Goal: Information Seeking & Learning: Compare options

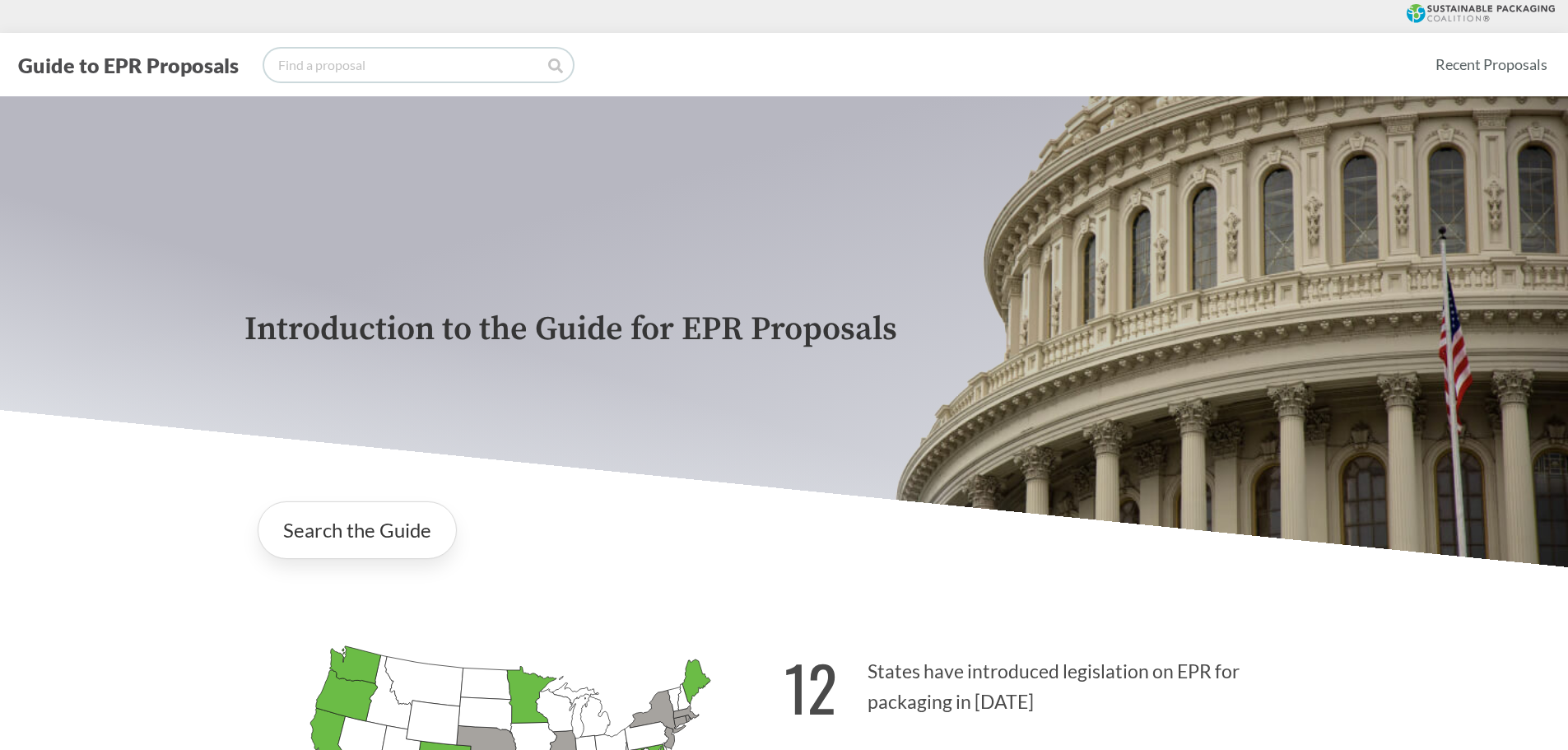
click at [347, 67] on input "search" at bounding box center [418, 66] width 309 height 33
click at [397, 542] on link "Search the Guide" at bounding box center [357, 529] width 199 height 58
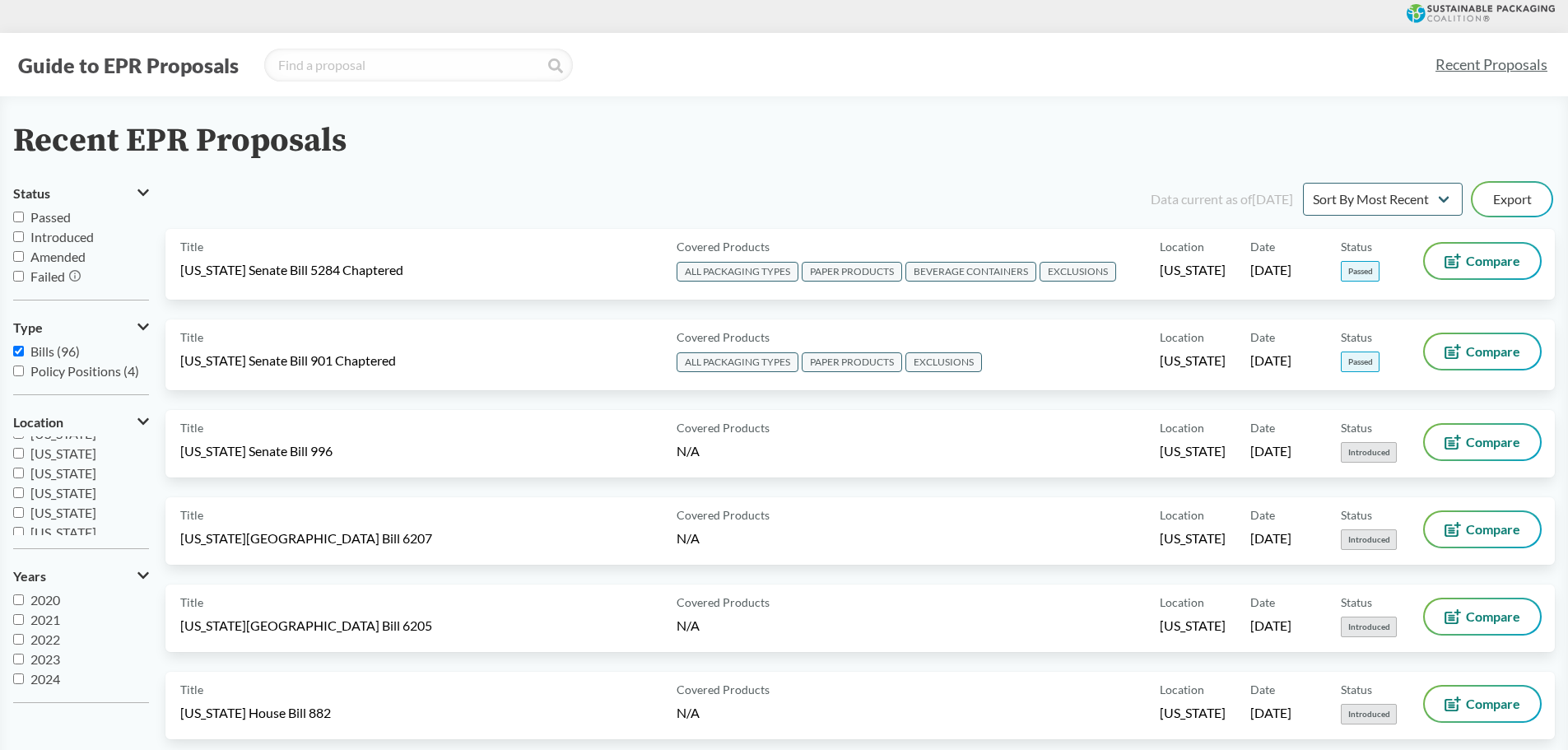
scroll to position [329, 0]
click at [65, 526] on span "[US_STATE]" at bounding box center [63, 531] width 66 height 16
click at [24, 526] on input "[US_STATE]" at bounding box center [18, 531] width 11 height 11
checkbox input "true"
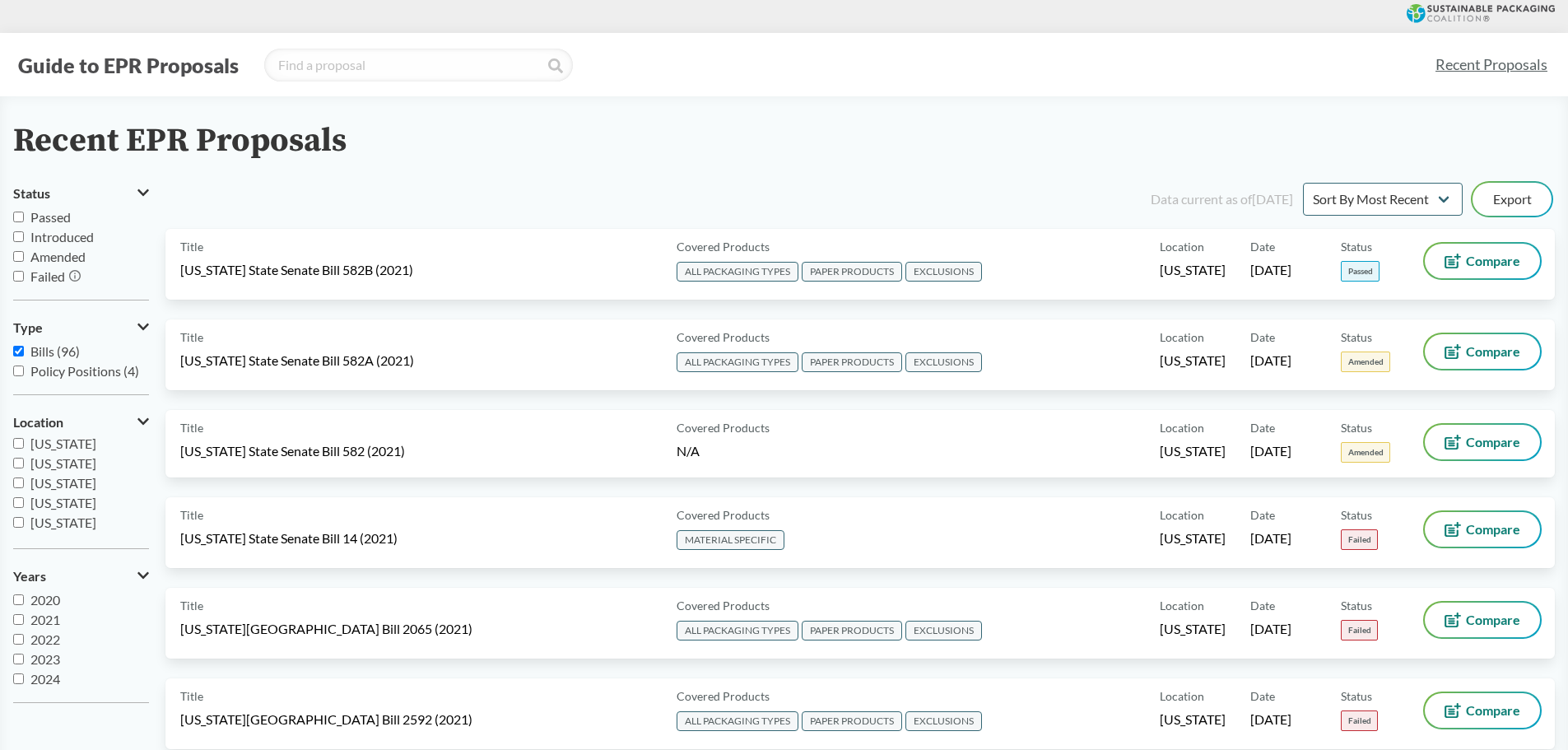
scroll to position [233, 0]
click at [16, 512] on input "[US_STATE]" at bounding box center [18, 508] width 11 height 11
checkbox input "true"
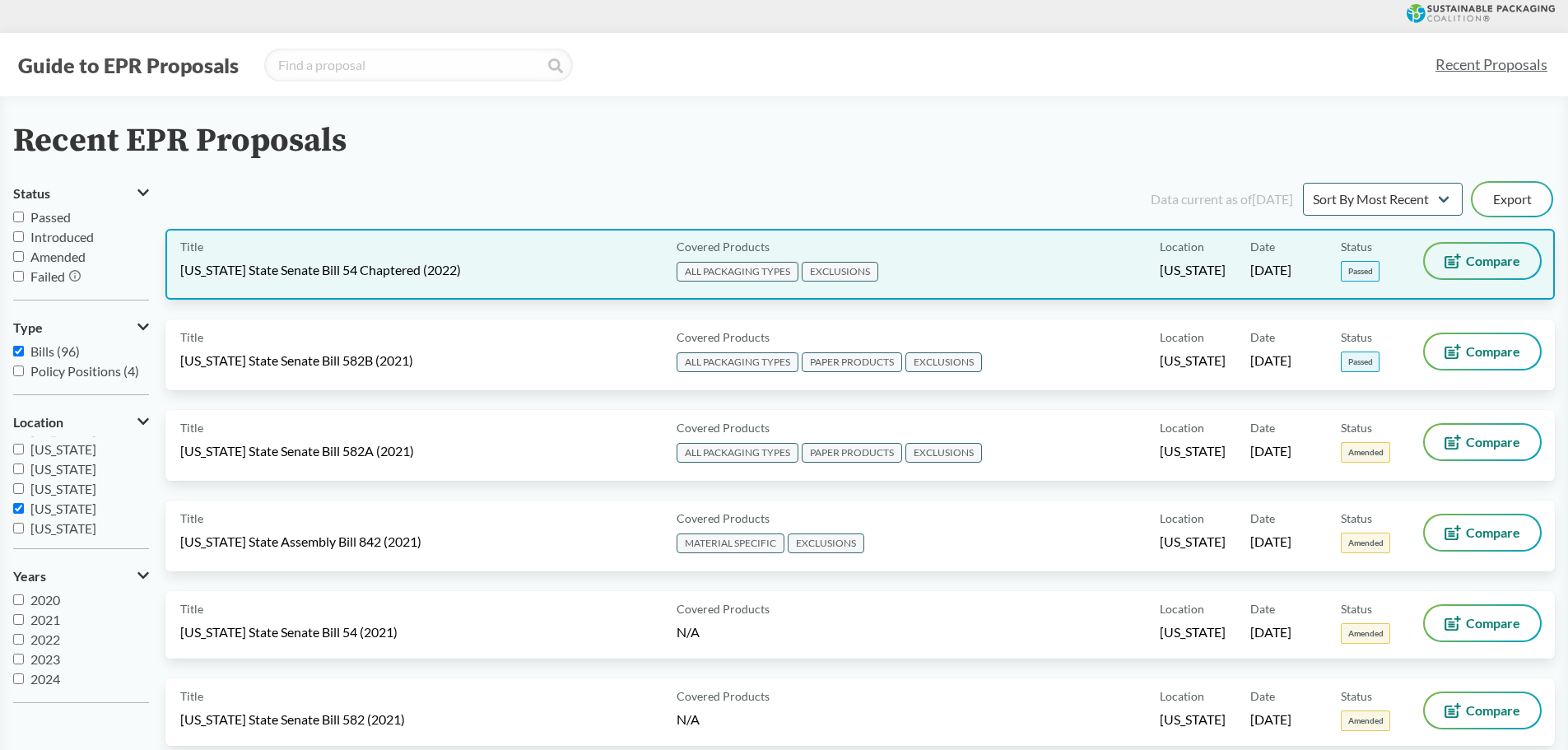
click at [1472, 269] on button "Compare" at bounding box center [1483, 261] width 116 height 34
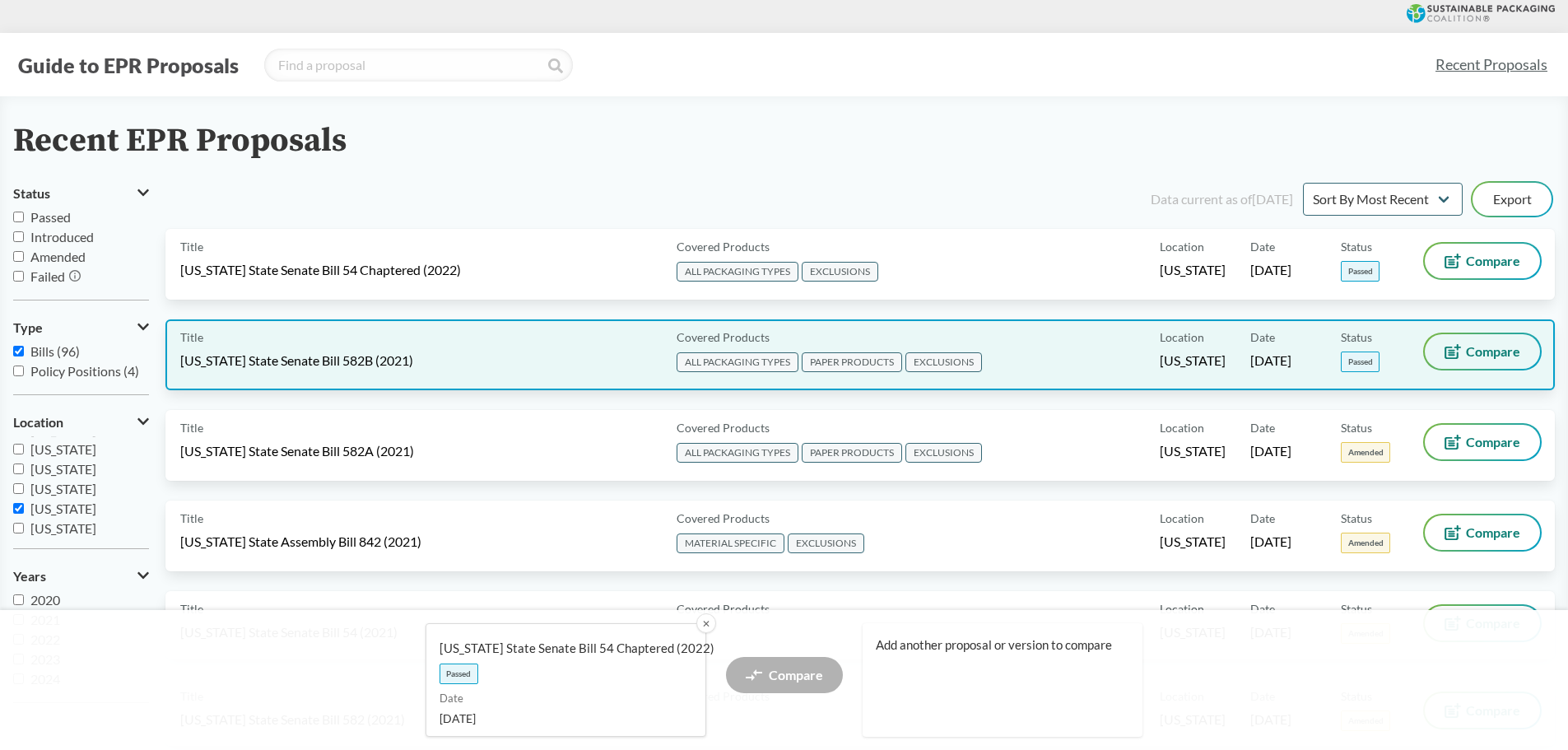
click at [1445, 354] on icon at bounding box center [1452, 351] width 17 height 15
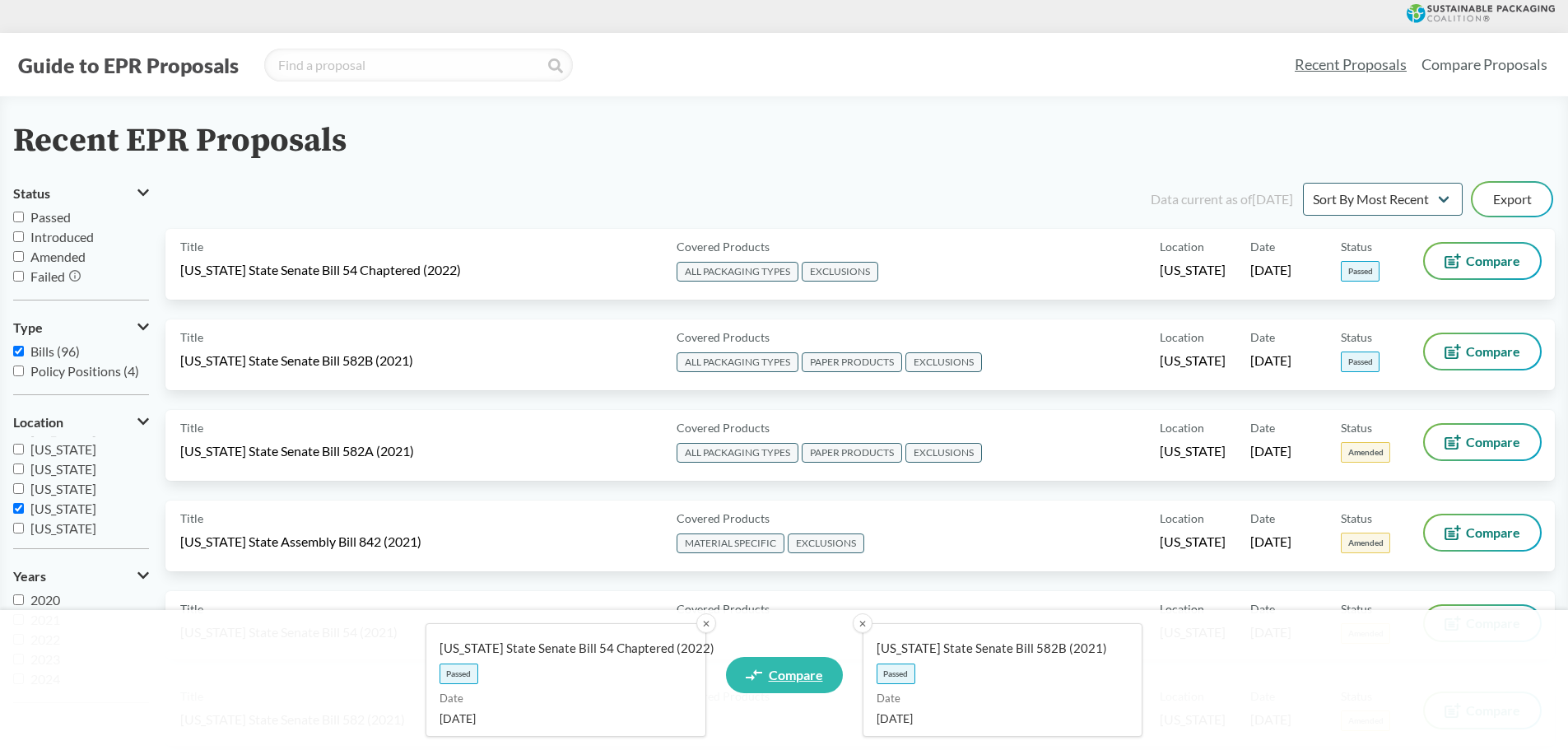
click at [803, 679] on span "Compare" at bounding box center [795, 675] width 54 height 13
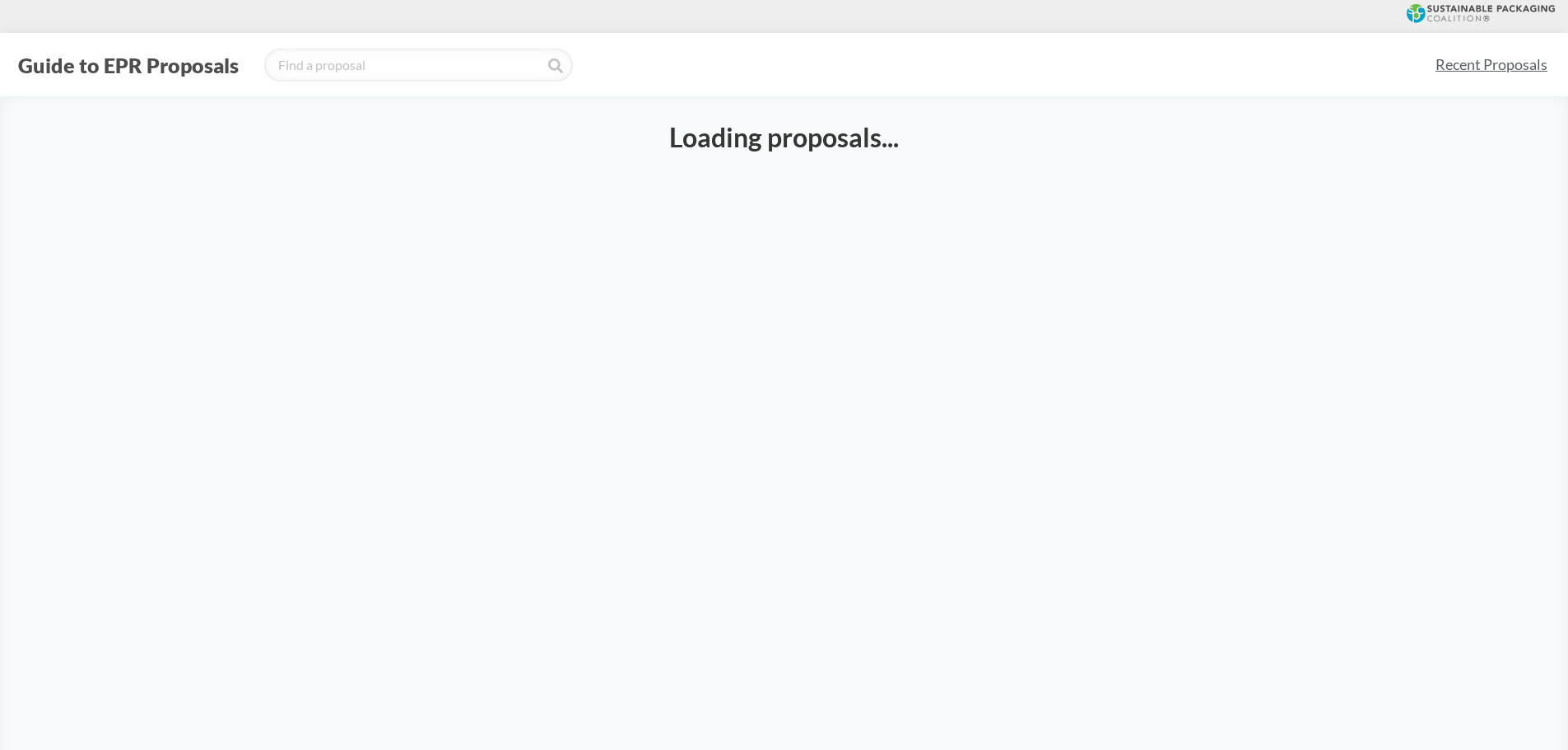
select select "SB54CH"
select select "SB582B"
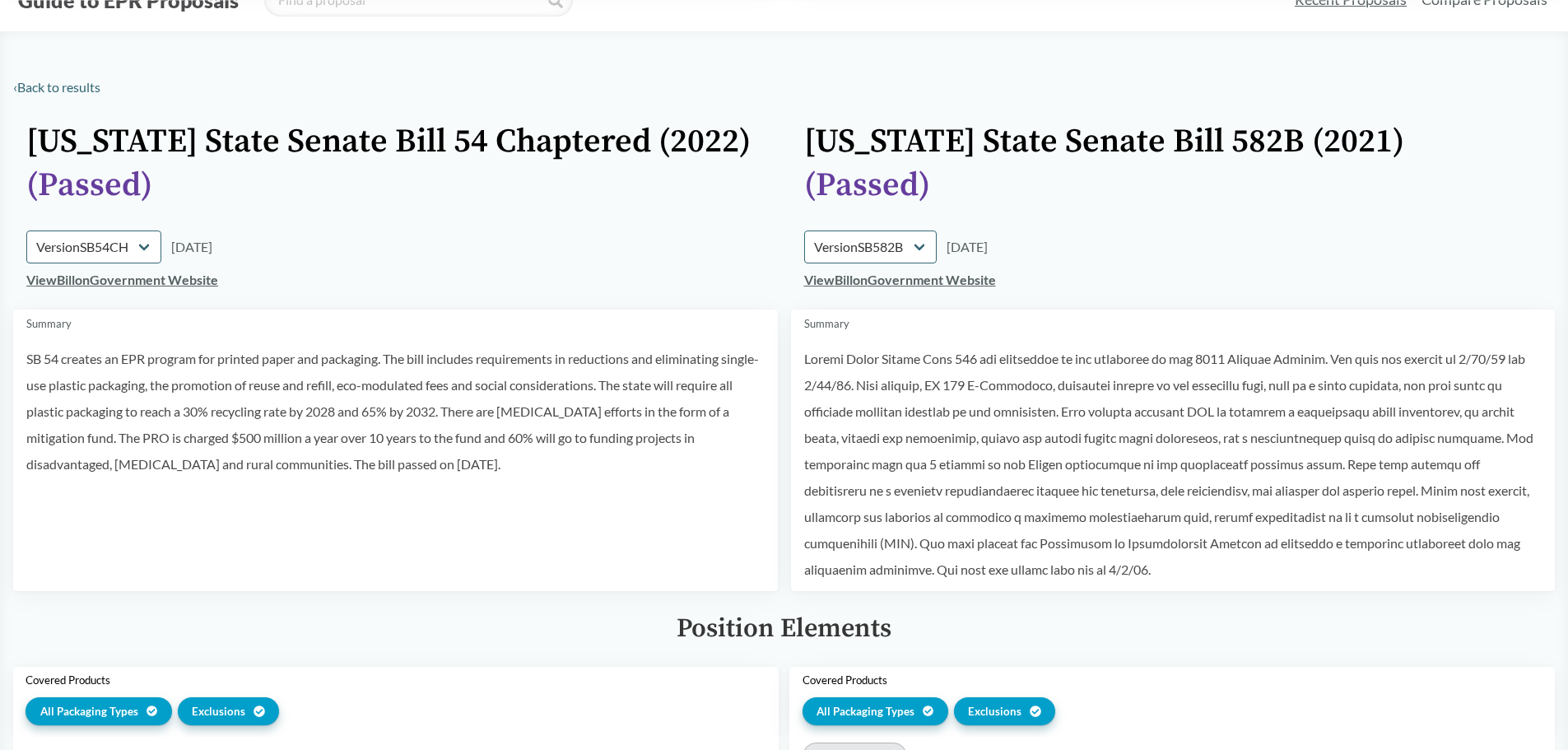
scroll to position [576, 0]
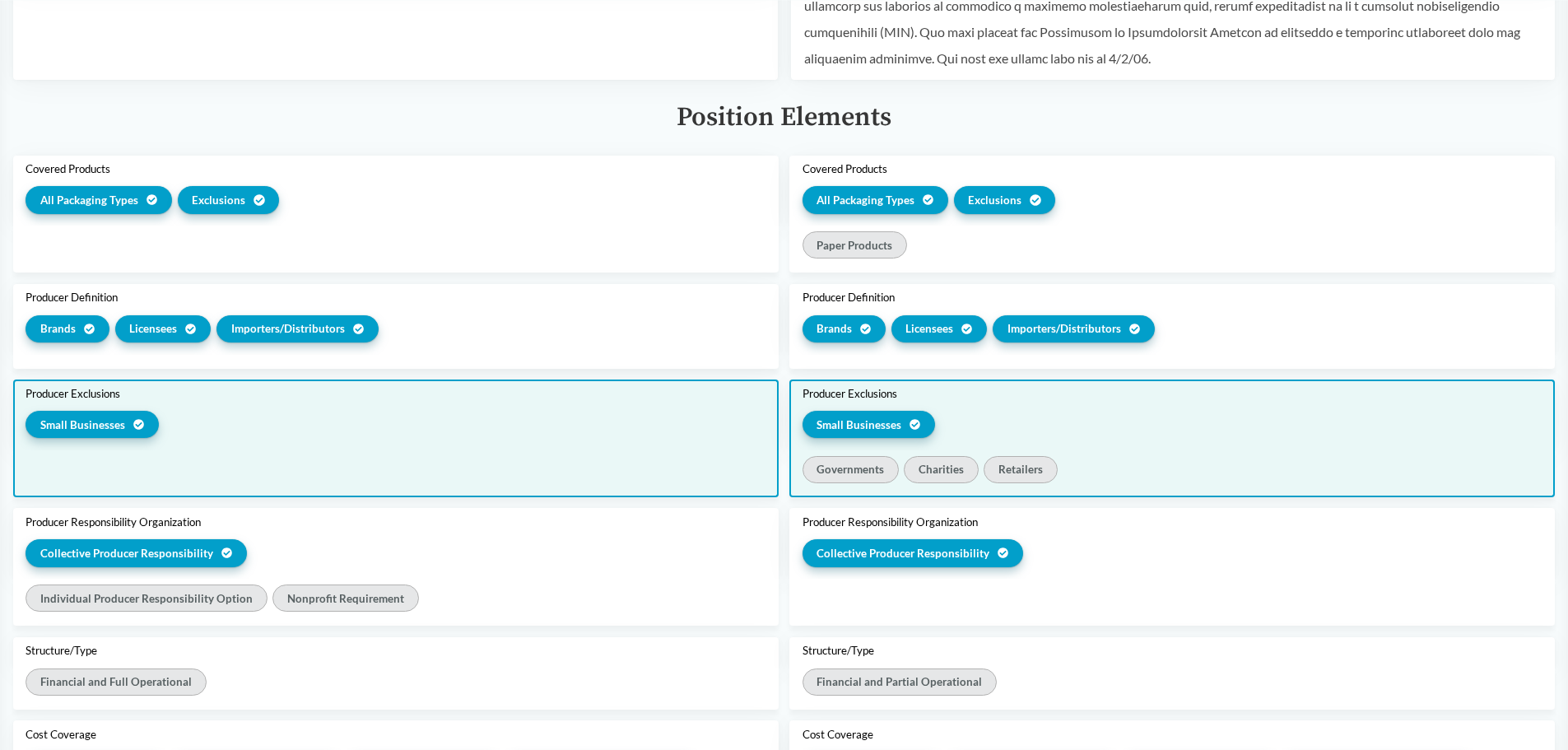
click at [419, 379] on div "Producer Exclusions Small Businesses" at bounding box center [395, 415] width 765 height 71
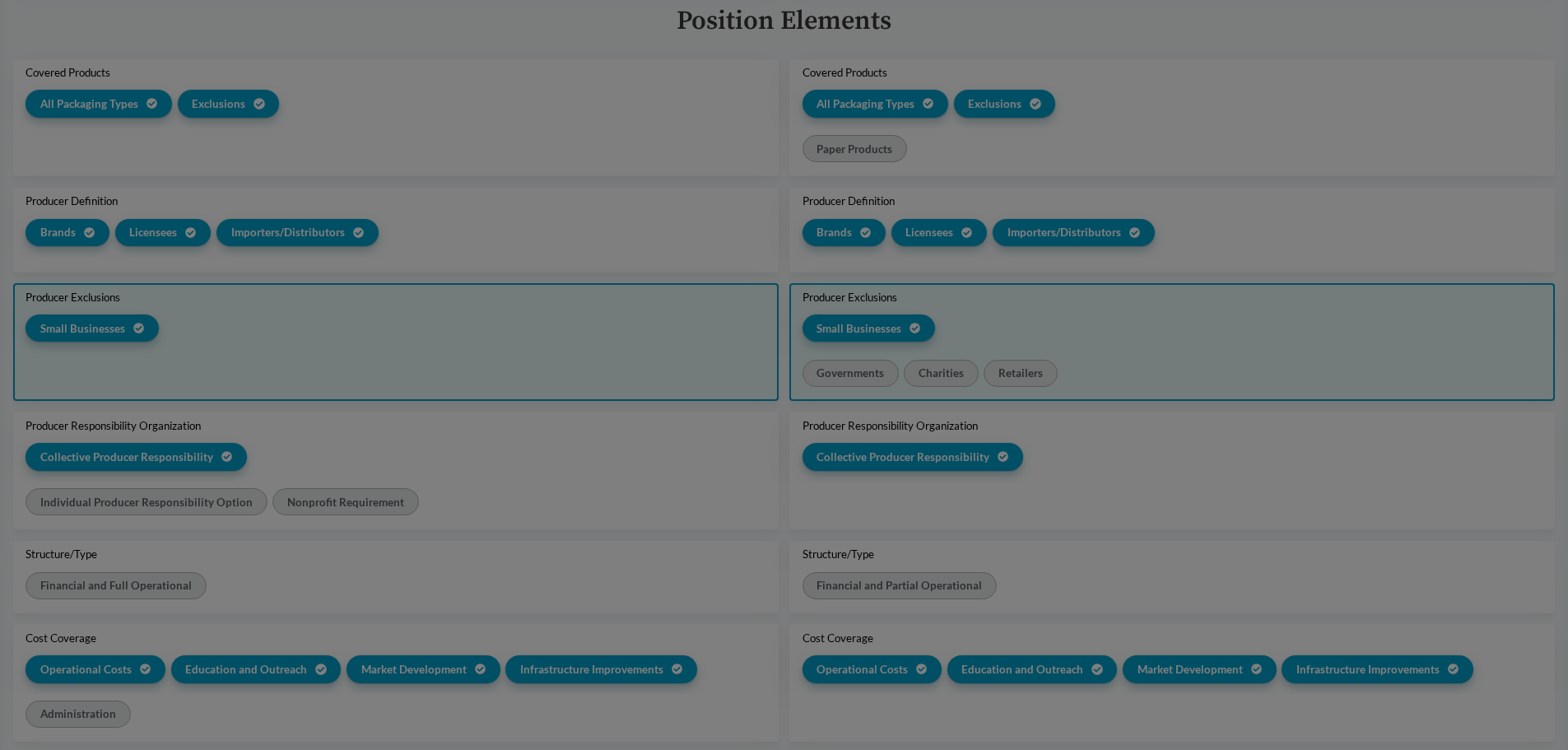
scroll to position [480, 0]
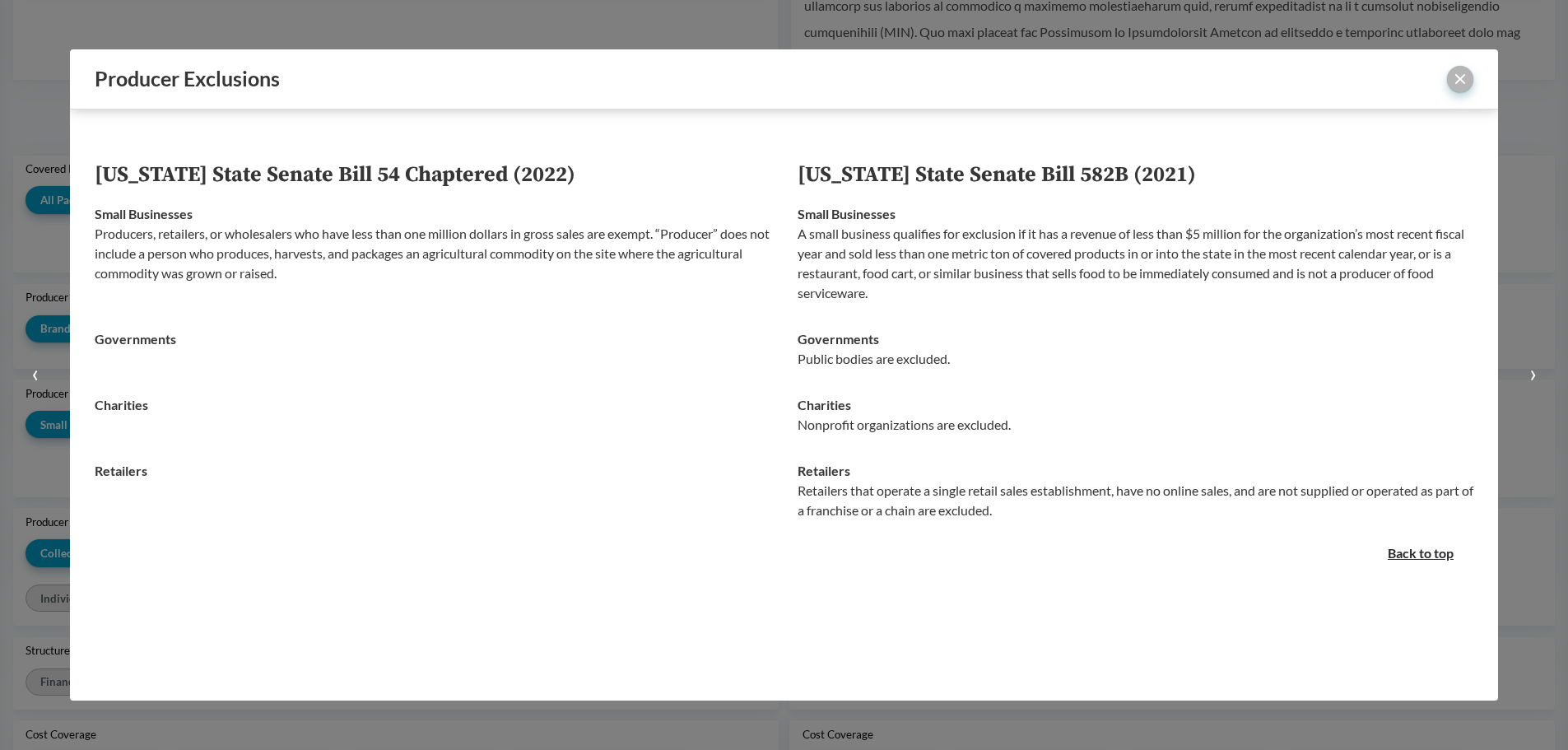
click at [1458, 79] on button "close" at bounding box center [1459, 78] width 26 height 26
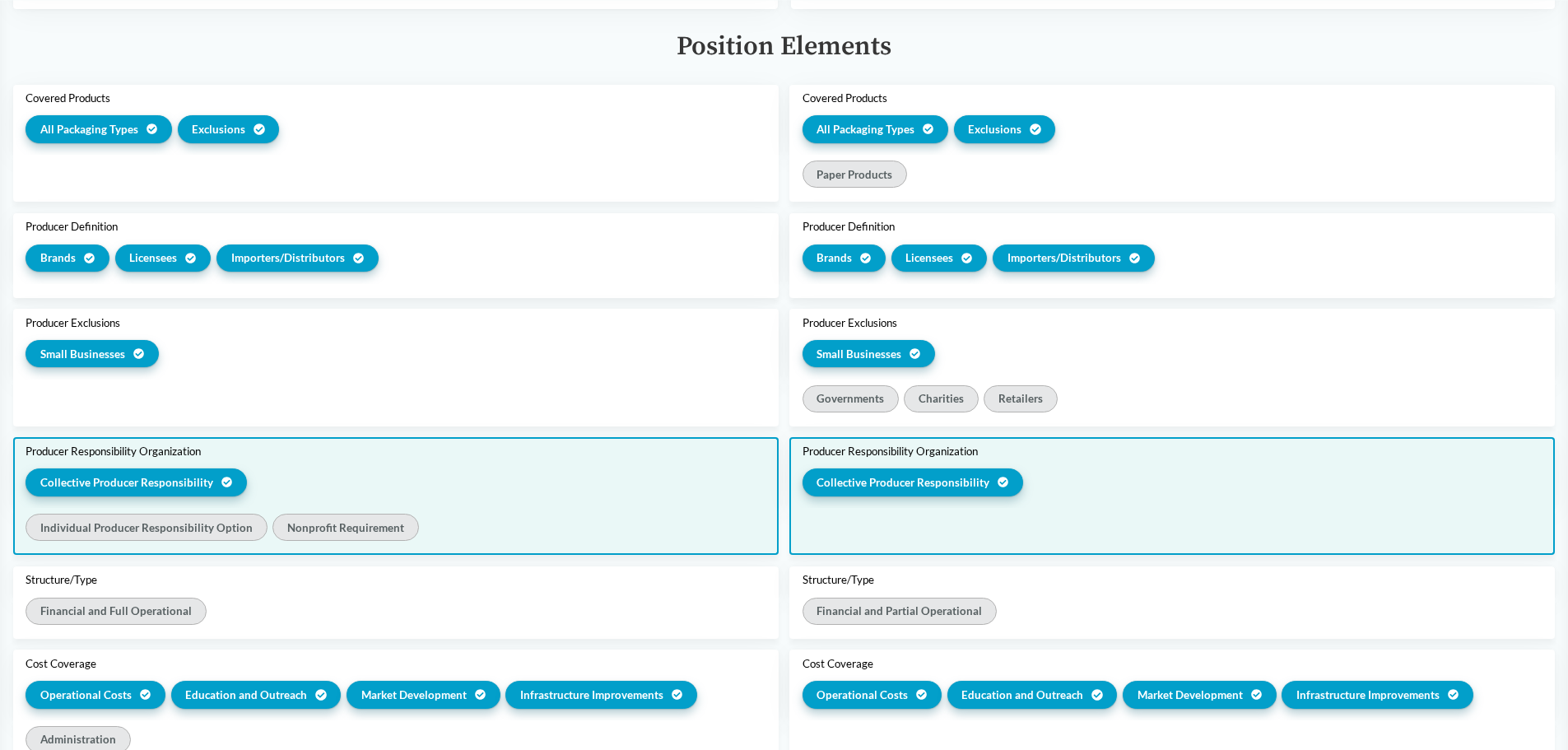
scroll to position [576, 0]
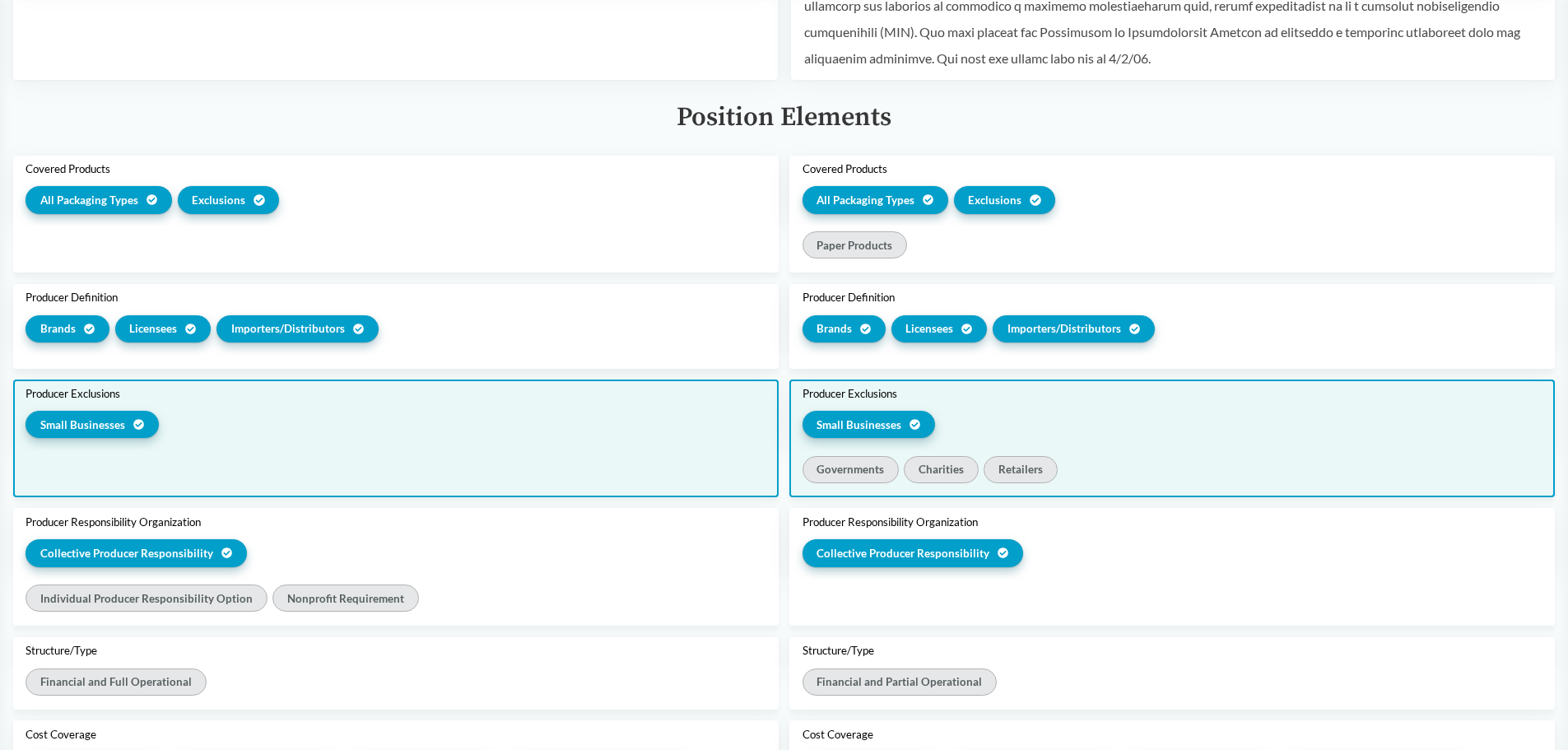
click at [318, 411] on div "Small Businesses" at bounding box center [395, 427] width 740 height 33
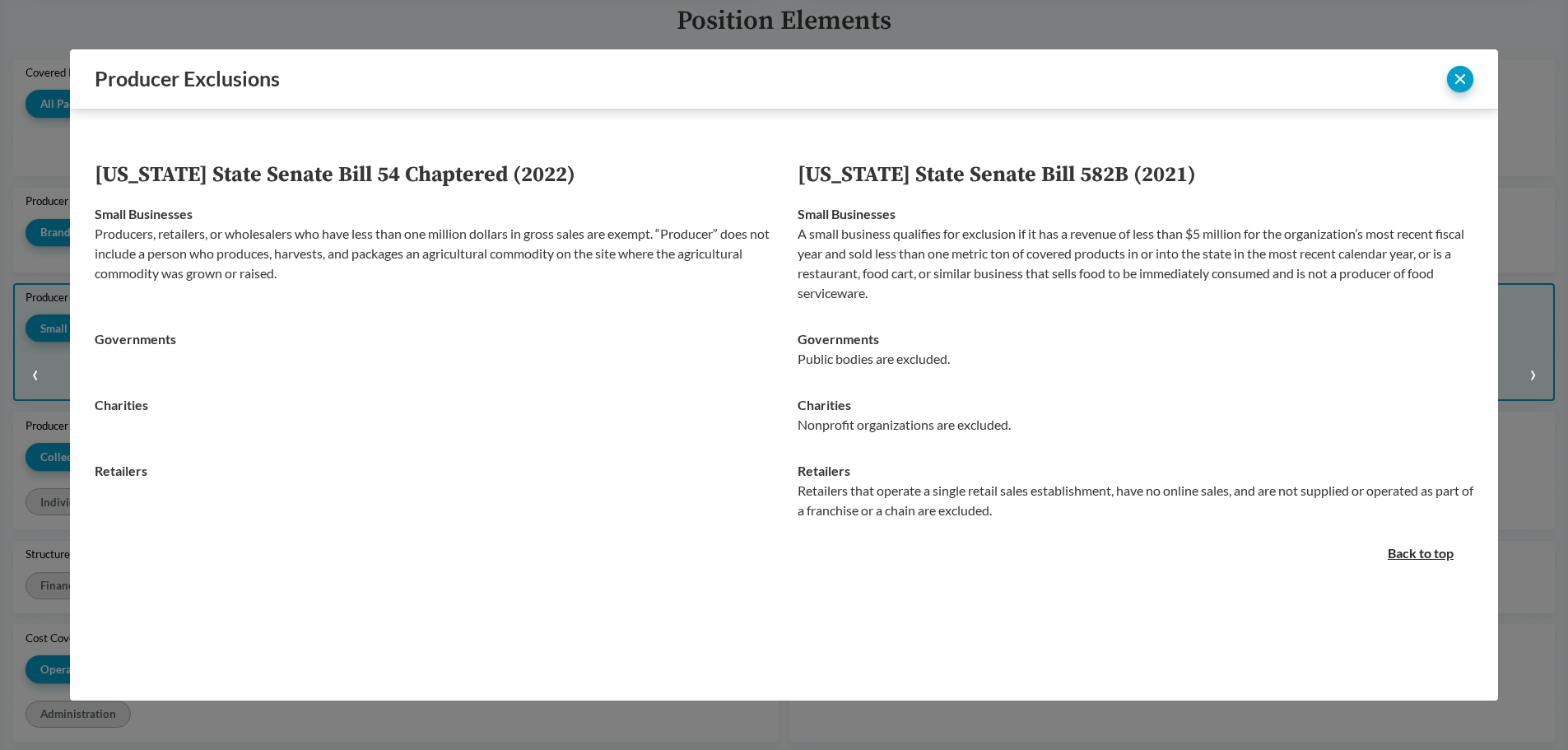
scroll to position [480, 0]
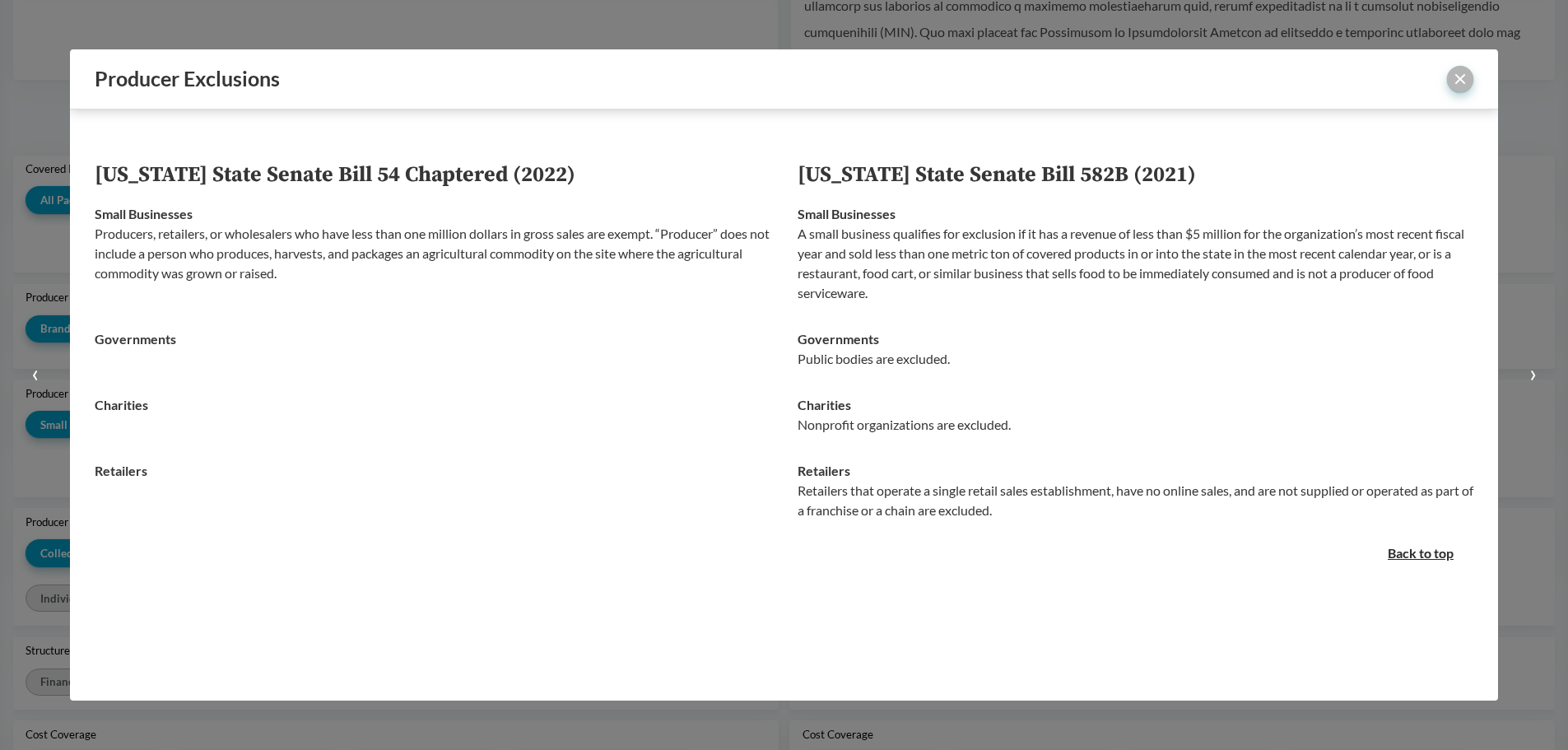
click at [1462, 76] on button "close" at bounding box center [1459, 78] width 26 height 26
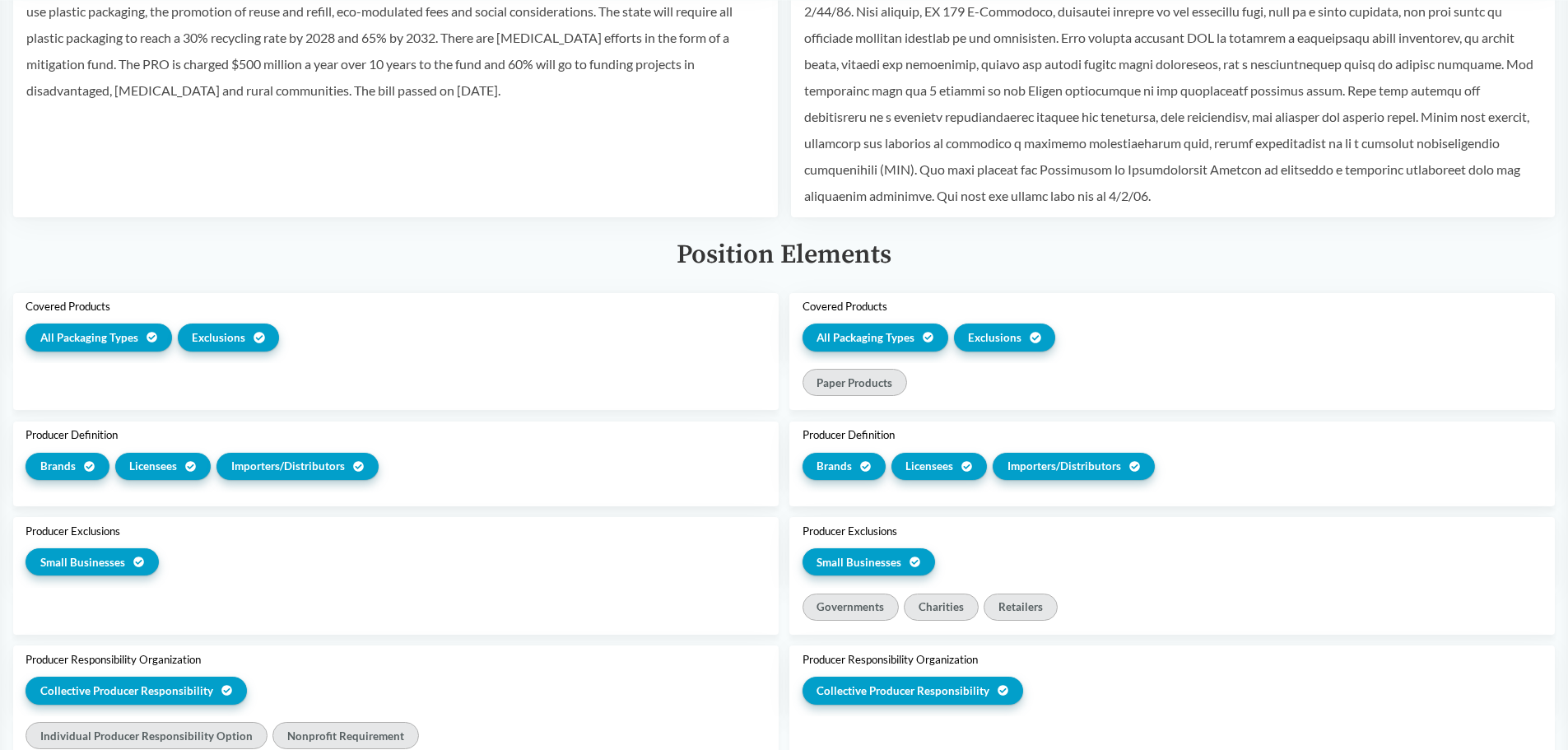
scroll to position [659, 0]
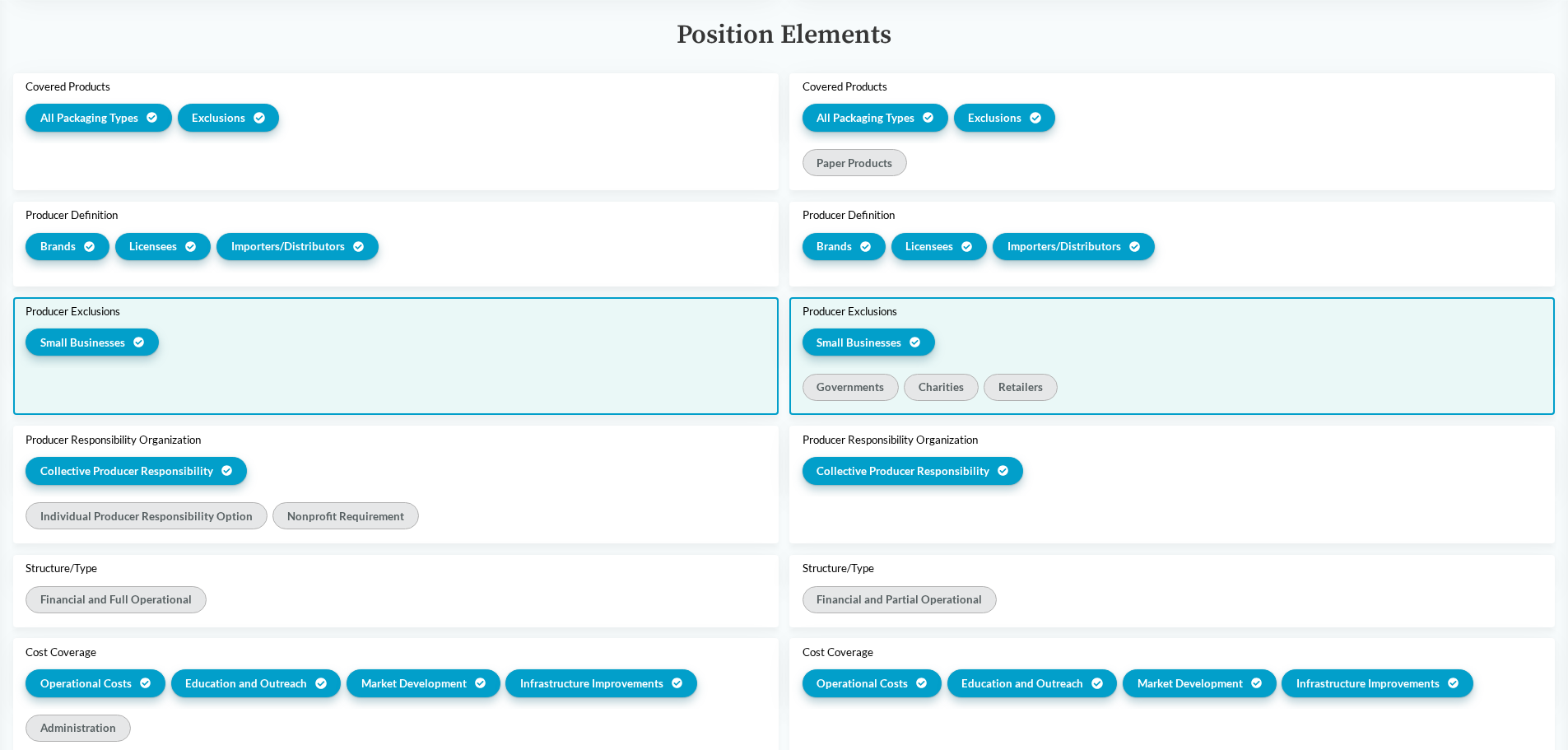
click at [1056, 374] on div "Governments Charities Retailers" at bounding box center [1172, 390] width 740 height 33
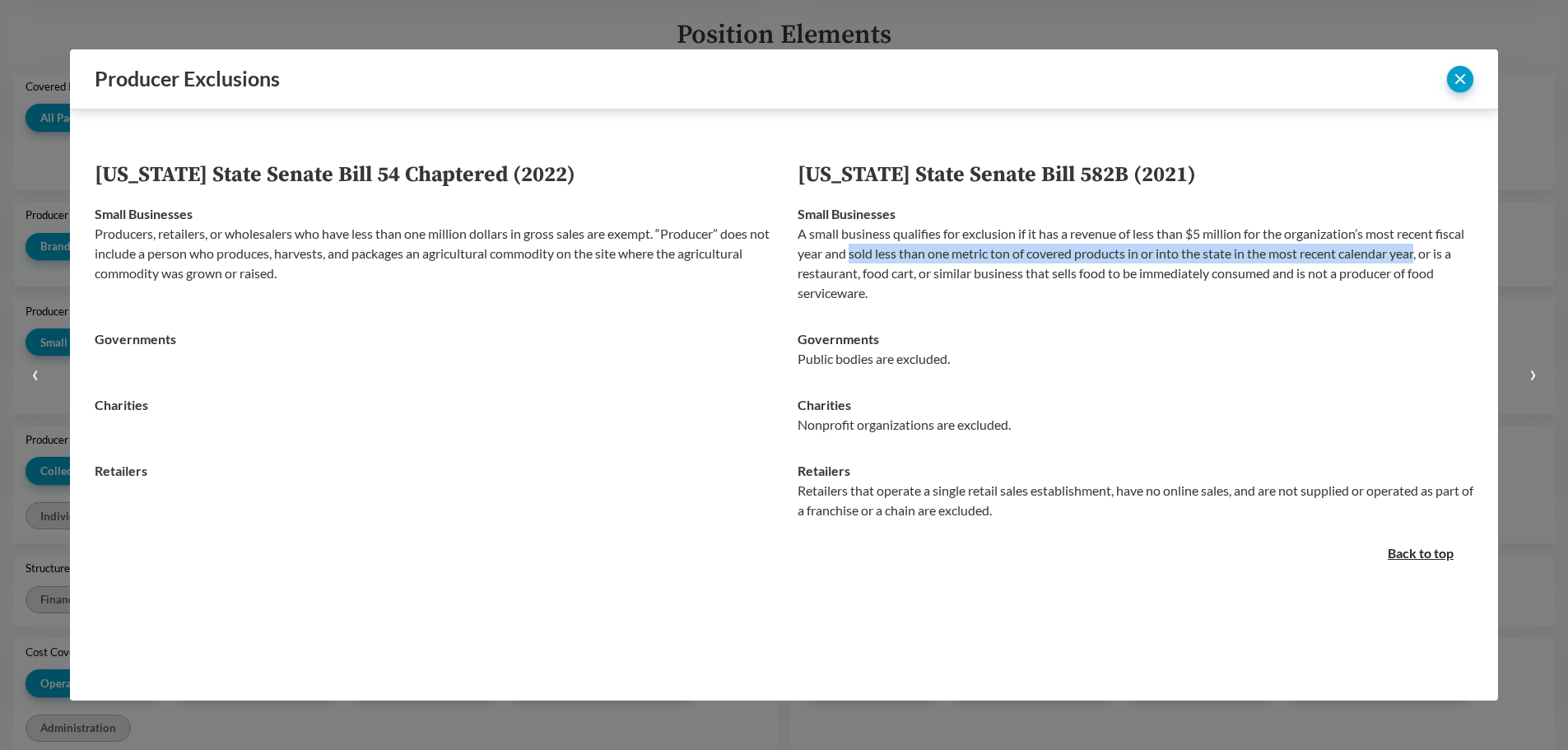
drag, startPoint x: 850, startPoint y: 252, endPoint x: 1420, endPoint y: 254, distance: 570.0
click at [1420, 254] on p "A small business qualifies for exclusion if it has a revenue of less than $5 mi…" at bounding box center [1136, 263] width 676 height 79
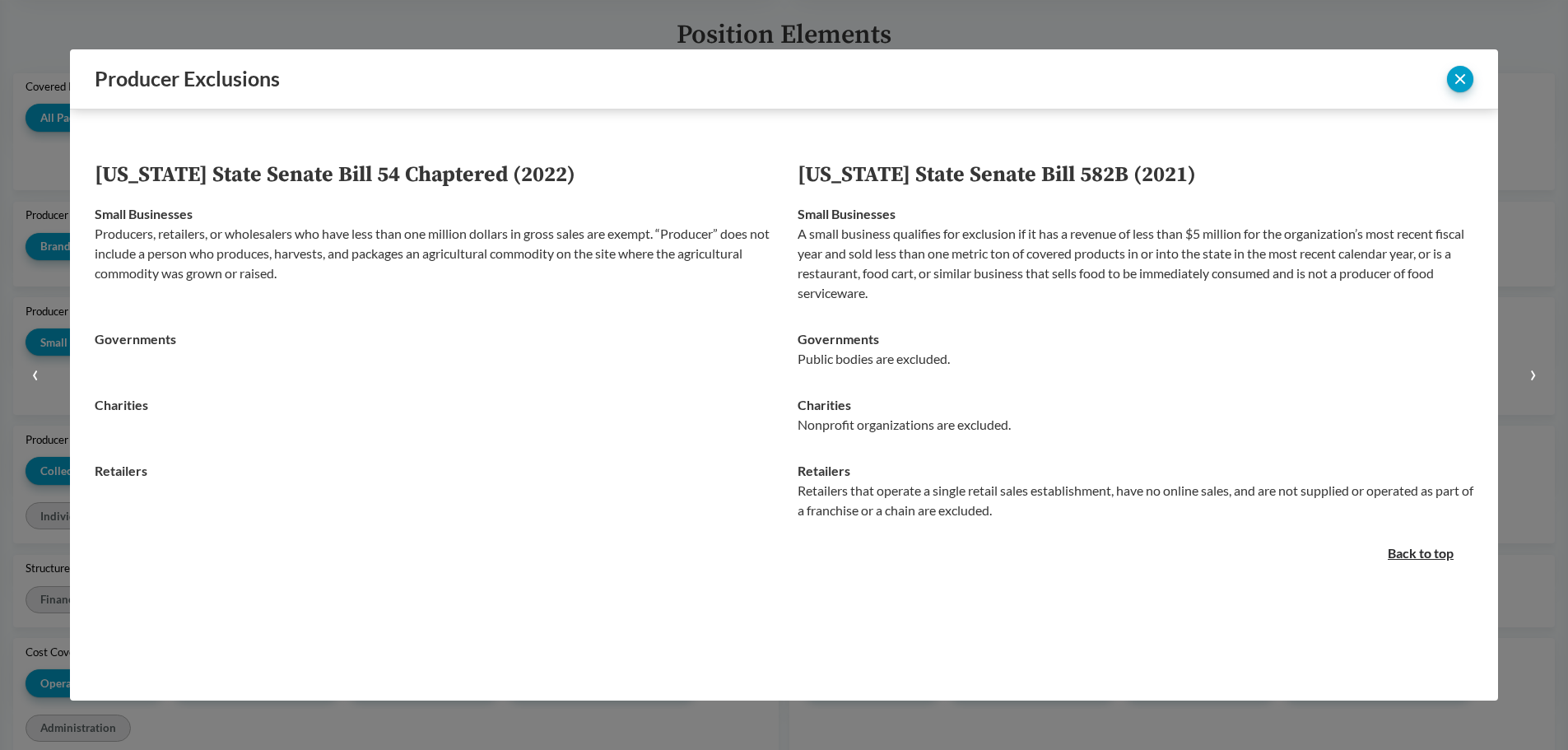
click at [801, 230] on p "A small business qualifies for exclusion if it has a revenue of less than $5 mi…" at bounding box center [1136, 263] width 676 height 79
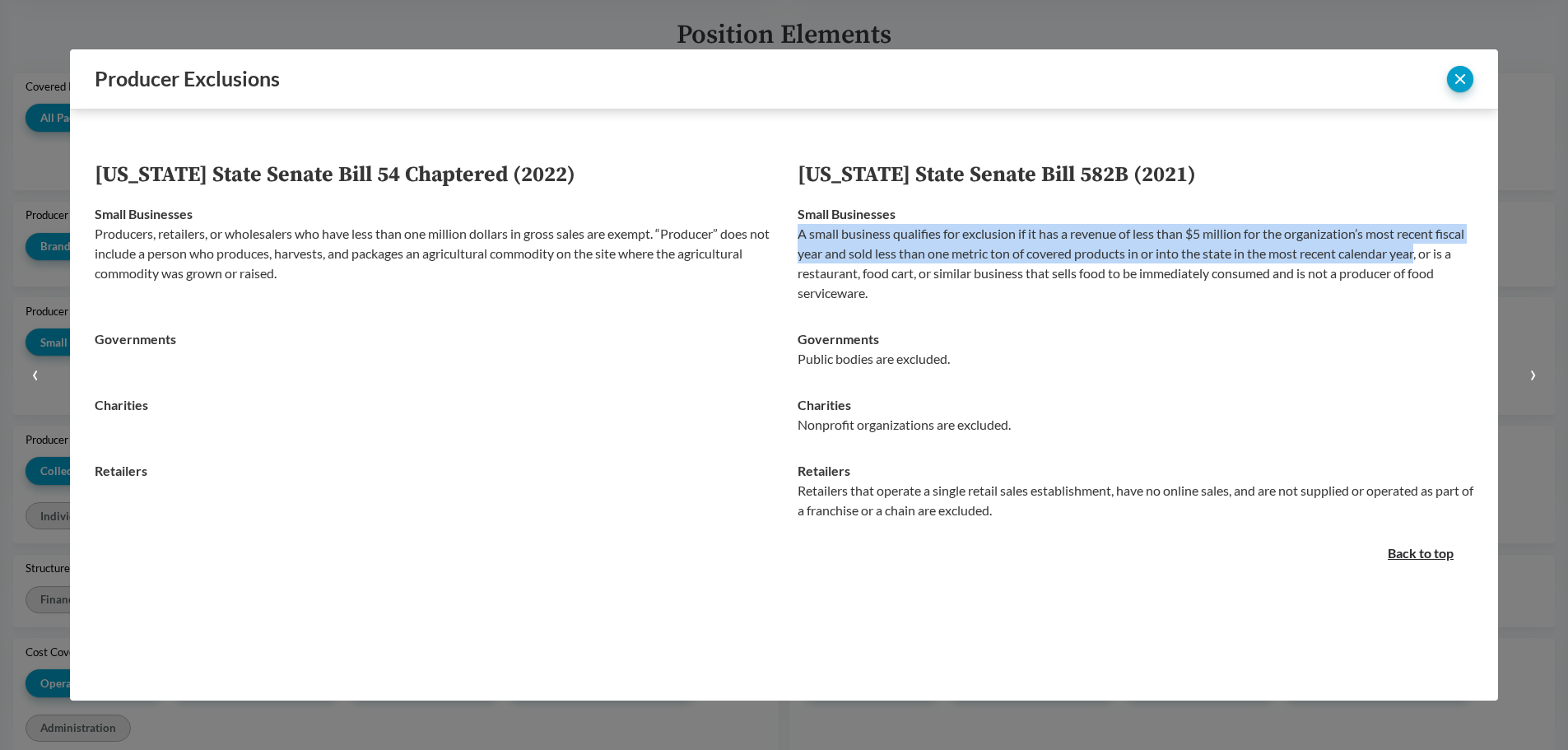
drag, startPoint x: 801, startPoint y: 230, endPoint x: 1422, endPoint y: 254, distance: 621.5
click at [1422, 254] on p "A small business qualifies for exclusion if it has a revenue of less than $5 mi…" at bounding box center [1136, 263] width 676 height 79
copy p "A small business qualifies for exclusion if it has a revenue of less than $5 mi…"
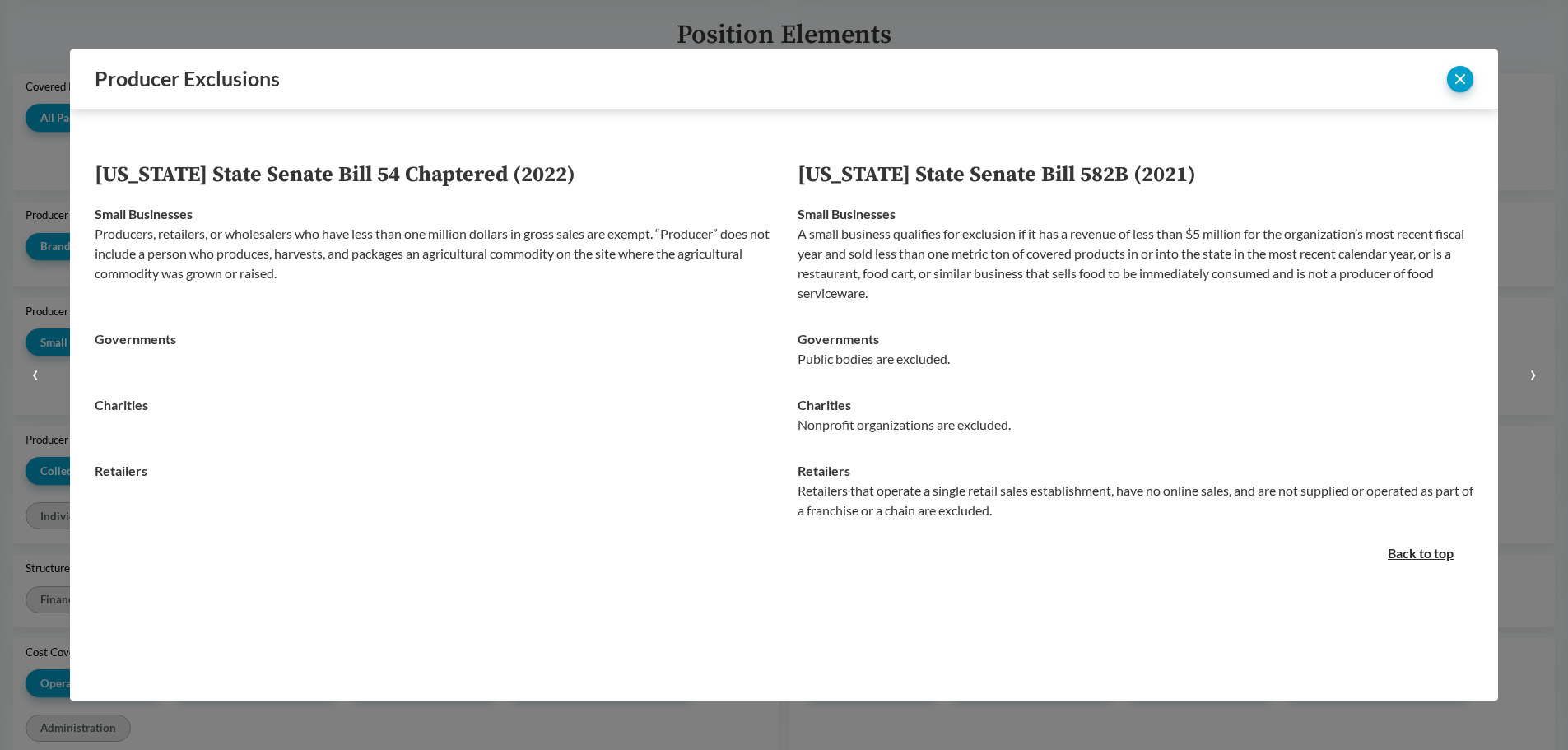
click at [1037, 732] on div at bounding box center [784, 375] width 1568 height 750
click at [1462, 75] on button "close" at bounding box center [1459, 78] width 26 height 26
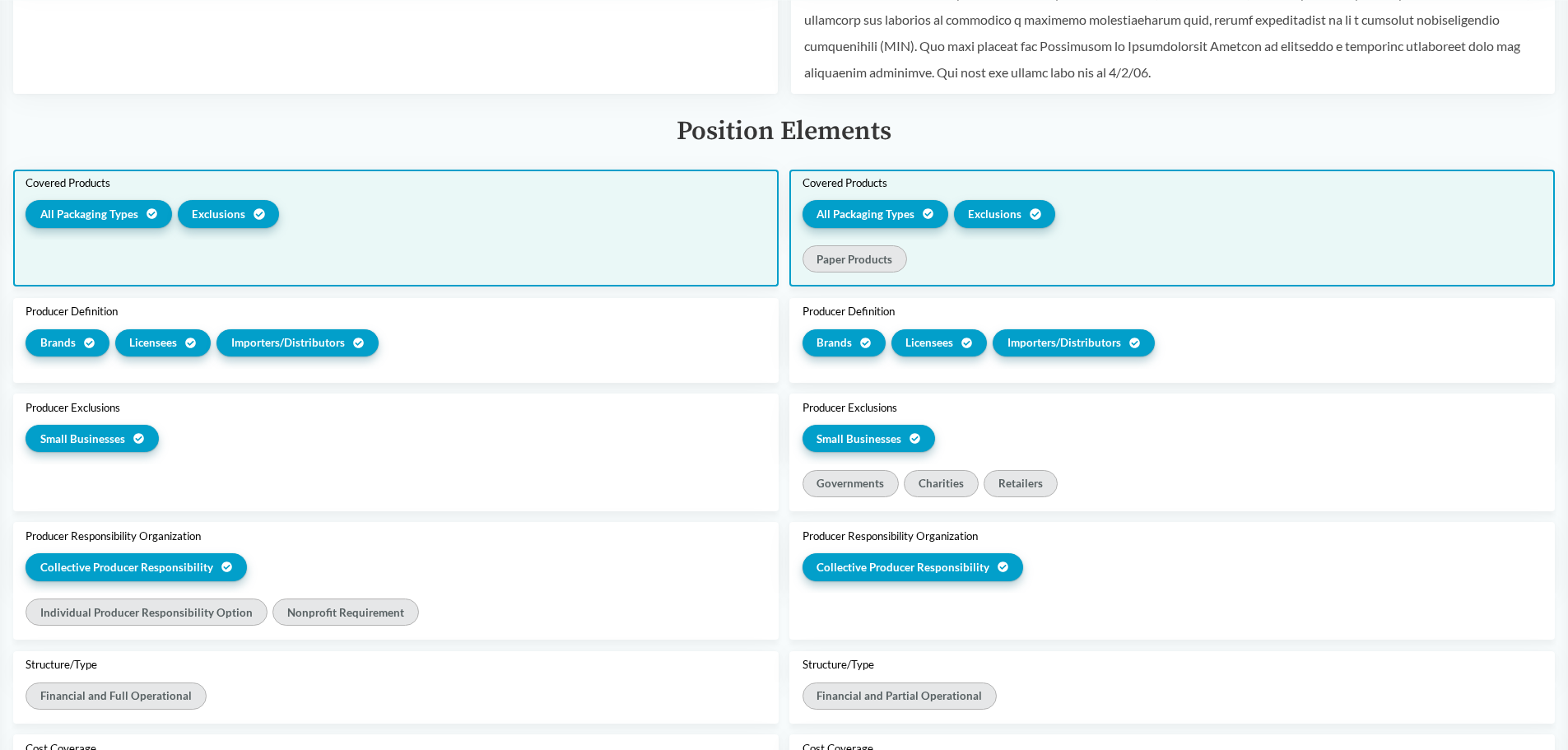
scroll to position [659, 0]
